Goal: Task Accomplishment & Management: Manage account settings

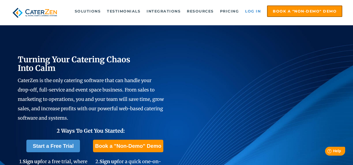
click at [246, 11] on link "Log in" at bounding box center [252, 11] width 21 height 10
click at [251, 7] on link "Log in" at bounding box center [252, 11] width 21 height 10
click at [249, 8] on link "Log in" at bounding box center [252, 11] width 21 height 10
